Goal: Task Accomplishment & Management: Use online tool/utility

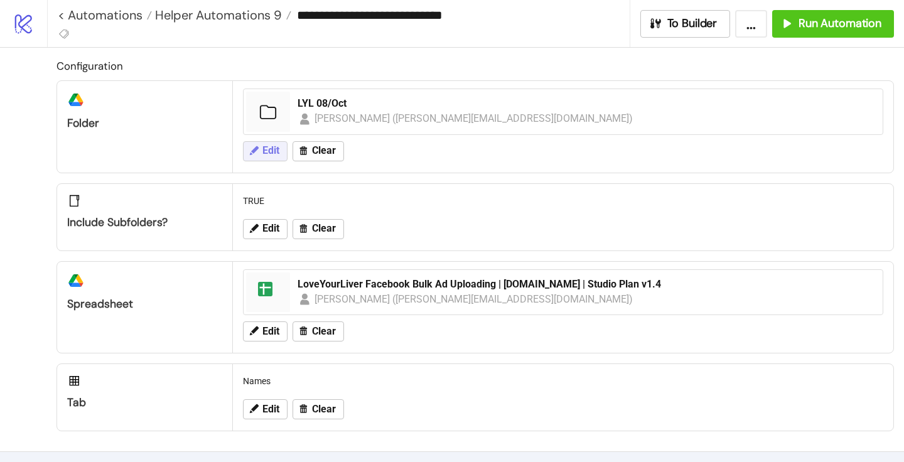
click at [266, 155] on span "Edit" at bounding box center [271, 150] width 17 height 11
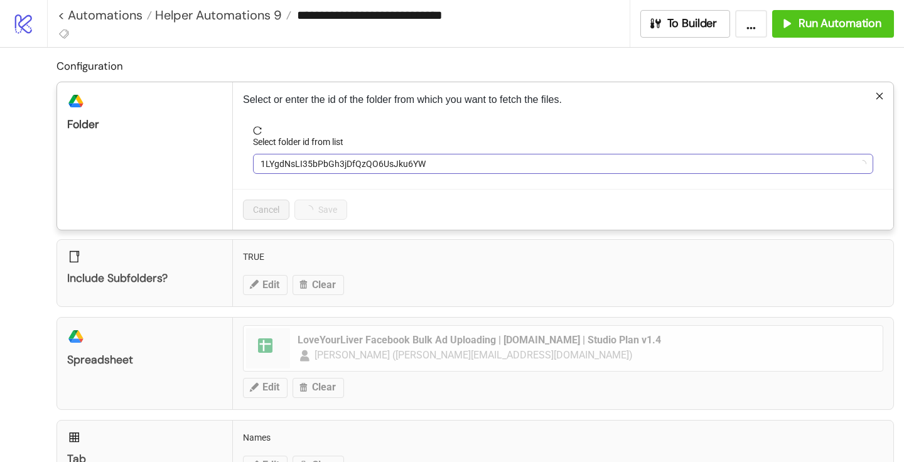
click at [319, 168] on span "1LYgdNsLI35bPbGh3jDfQzQO6UsJku6YW" at bounding box center [563, 164] width 605 height 19
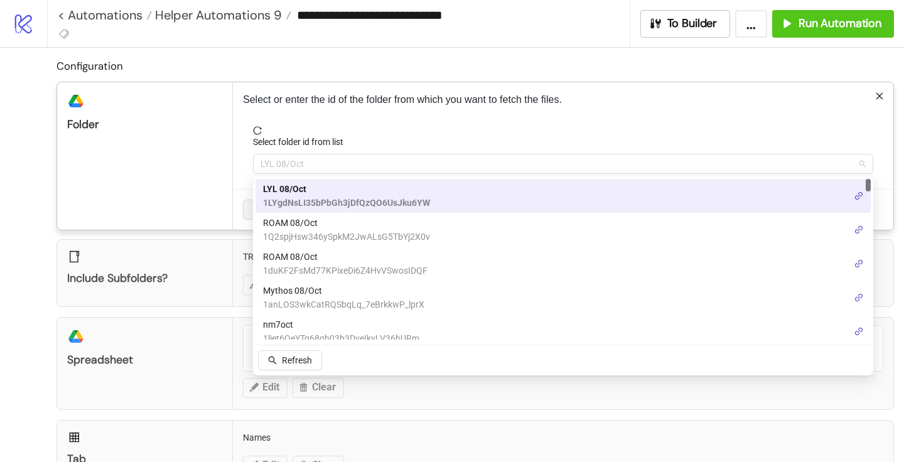
click at [319, 168] on span "LYL 08/Oct" at bounding box center [563, 164] width 605 height 19
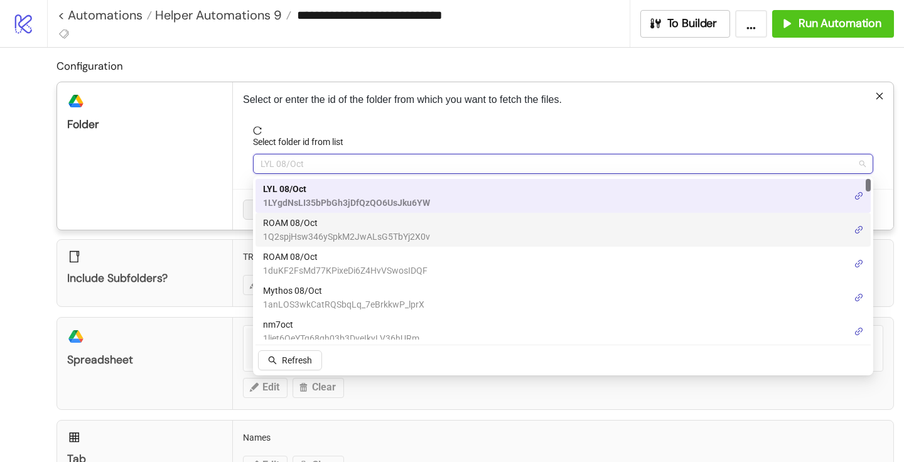
click at [305, 224] on span "ROAM 08/Oct" at bounding box center [346, 223] width 167 height 14
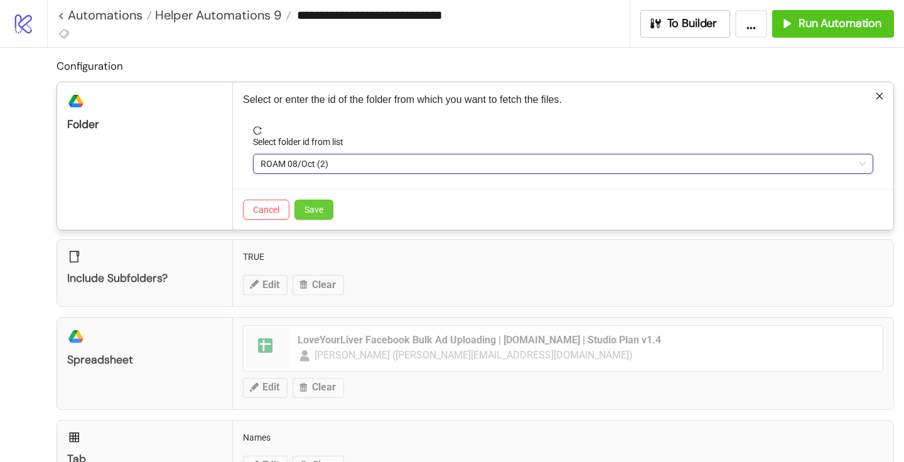
click at [317, 205] on span "Save" at bounding box center [314, 210] width 19 height 10
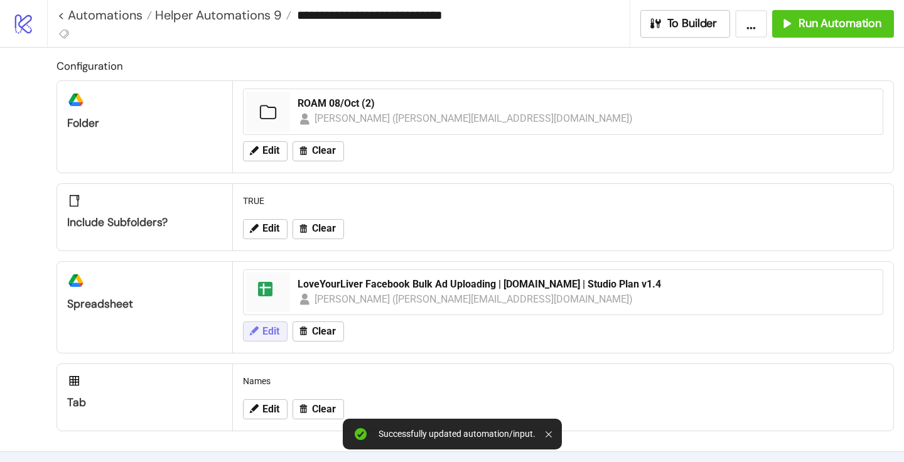
click at [274, 330] on span "Edit" at bounding box center [271, 331] width 17 height 11
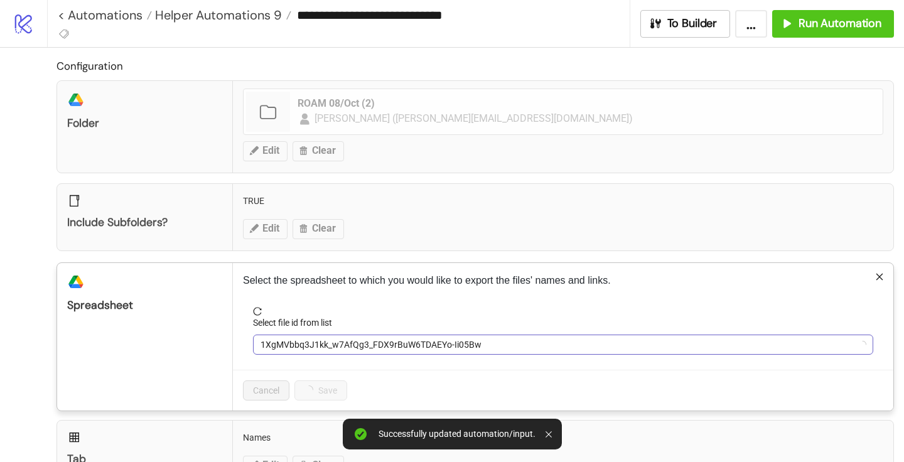
click at [333, 344] on span "1XgMVbbq3J1kk_w7AfQg3_FDX9rBuW6TDAEYo-Ii05Bw" at bounding box center [563, 344] width 605 height 19
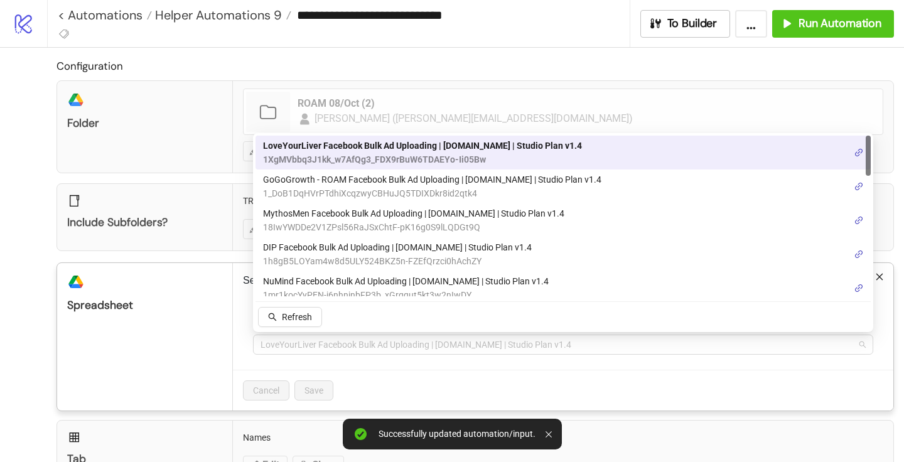
click at [333, 344] on span "LoveYourLiver Facebook Bulk Ad Uploading | [DOMAIN_NAME] | Studio Plan v1.4" at bounding box center [563, 344] width 605 height 19
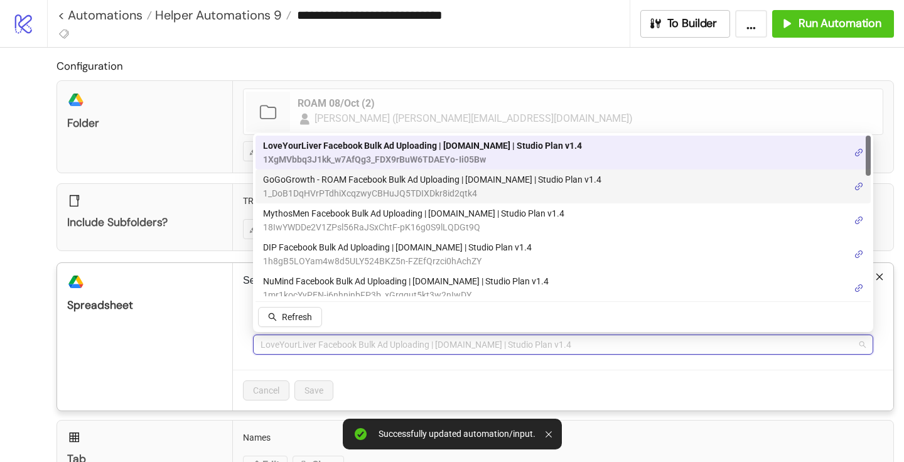
click at [321, 188] on span "1_DoB1DqHVrPTdhiXcqzwyCBHuJQ5TDIXDkr8id2qtk4" at bounding box center [432, 194] width 339 height 14
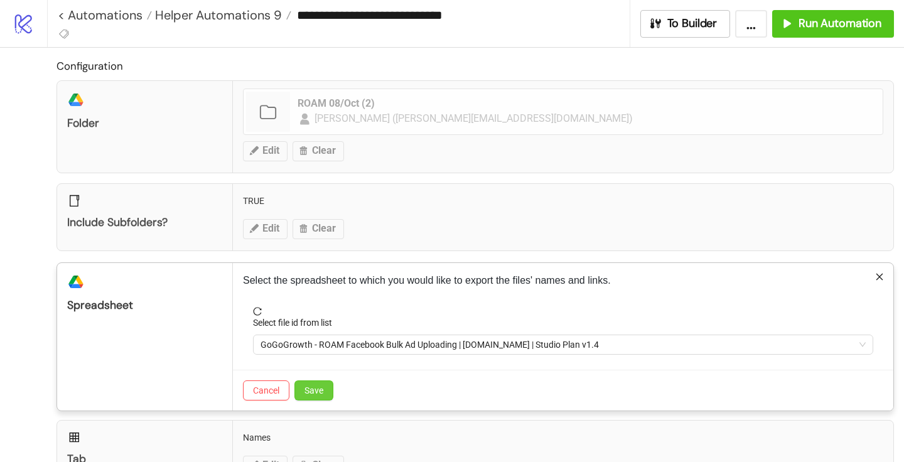
click at [317, 391] on span "Save" at bounding box center [314, 391] width 19 height 10
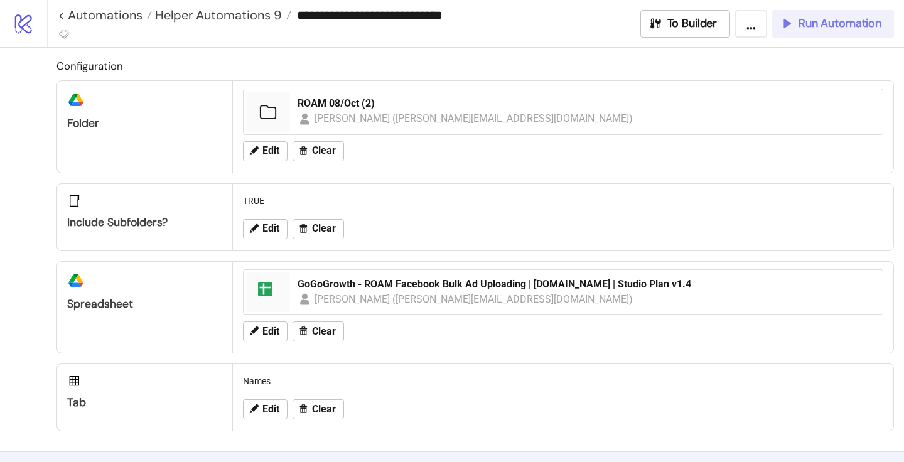
click at [850, 24] on span "Run Automation" at bounding box center [840, 23] width 83 height 14
click at [828, 30] on span "Run Automation" at bounding box center [840, 23] width 83 height 14
